Goal: Communication & Community: Participate in discussion

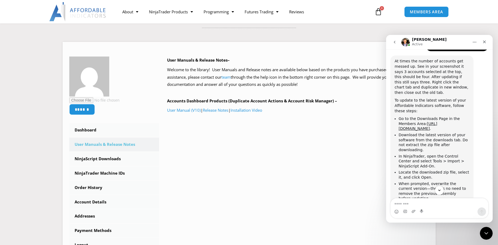
scroll to position [693, 0]
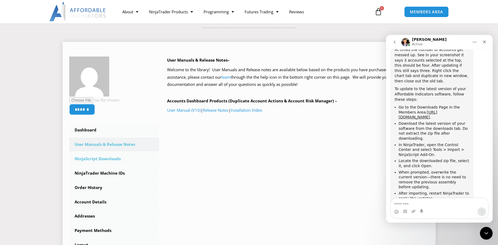
click at [118, 157] on link "NinjaScript Downloads" at bounding box center [114, 159] width 90 height 14
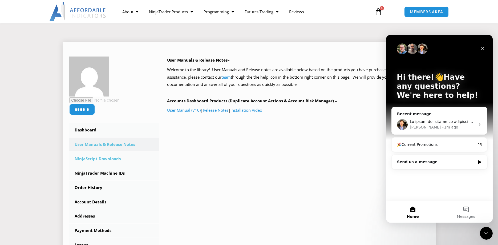
scroll to position [0, 0]
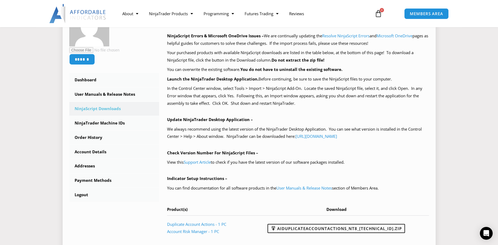
scroll to position [109, 0]
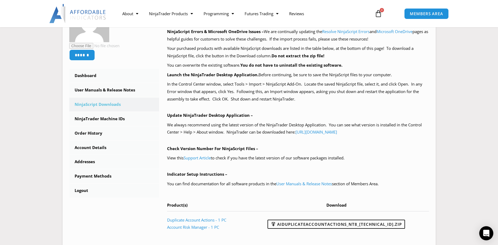
click at [487, 236] on icon "Open Intercom Messenger" at bounding box center [486, 233] width 7 height 7
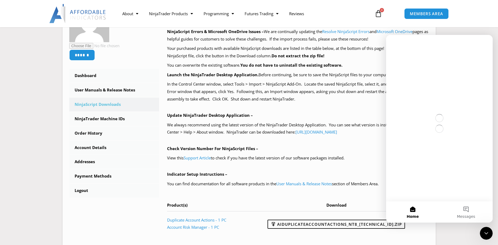
scroll to position [0, 0]
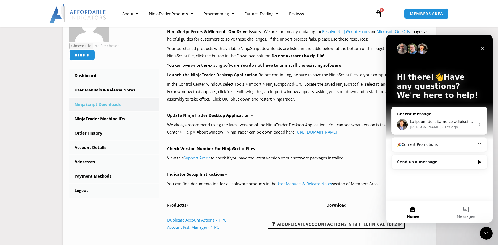
click at [444, 125] on div "[PERSON_NAME] • 1m ago" at bounding box center [443, 128] width 66 height 6
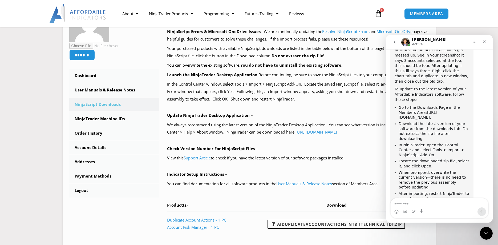
scroll to position [693, 0]
type textarea "**********"
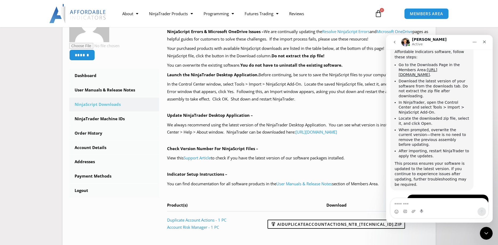
scroll to position [735, 0]
click at [436, 201] on textarea "Message…" at bounding box center [440, 202] width 98 height 9
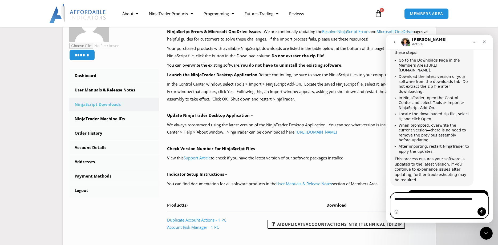
scroll to position [740, 0]
type textarea "**********"
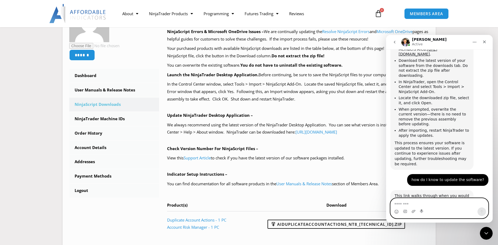
scroll to position [756, 0]
